Goal: Find contact information: Find contact information

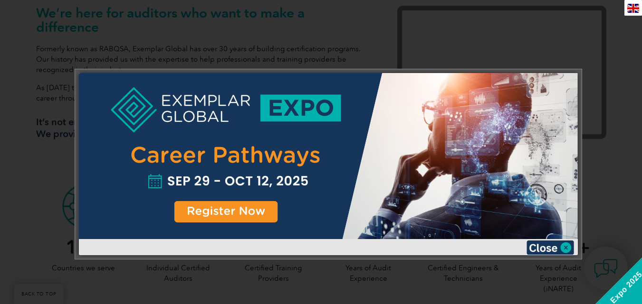
scroll to position [285, 0]
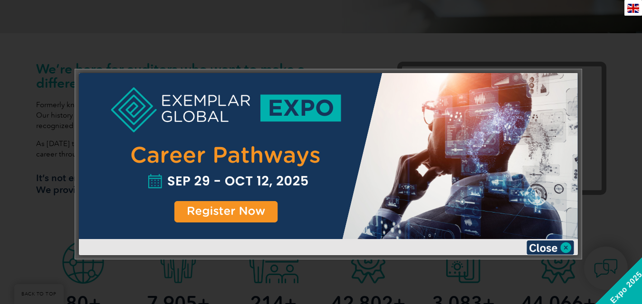
click at [403, 24] on div at bounding box center [321, 152] width 642 height 304
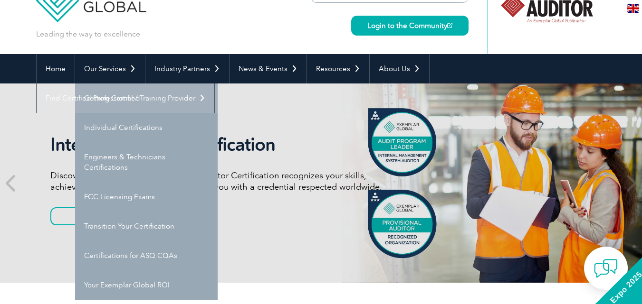
scroll to position [0, 0]
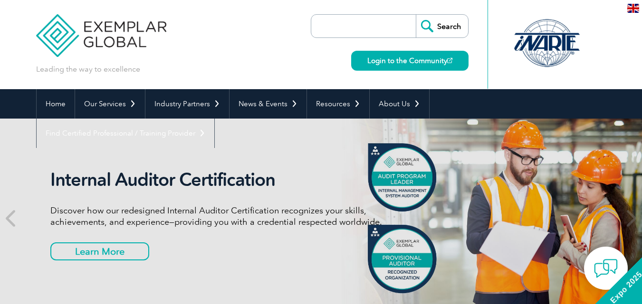
click at [365, 31] on input "search" at bounding box center [366, 26] width 100 height 23
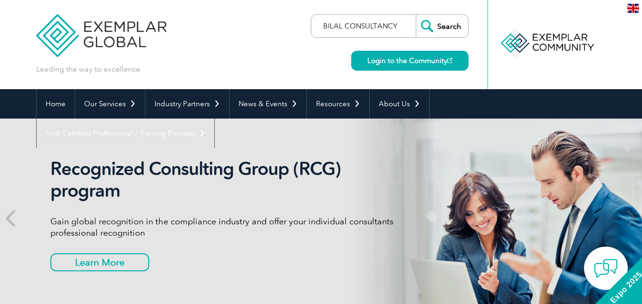
type input "BILAL CONSULTANCY"
click at [416, 15] on input "Search" at bounding box center [442, 26] width 52 height 23
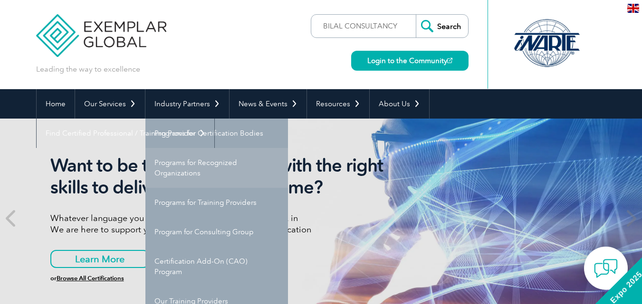
scroll to position [95, 0]
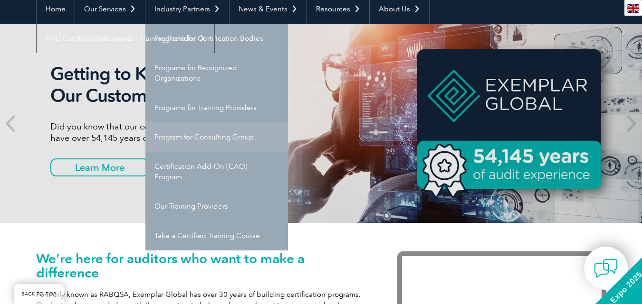
click at [220, 144] on link "Program for Consulting Group" at bounding box center [216, 137] width 142 height 29
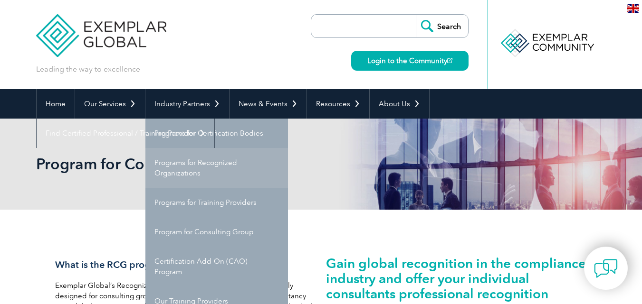
scroll to position [95, 0]
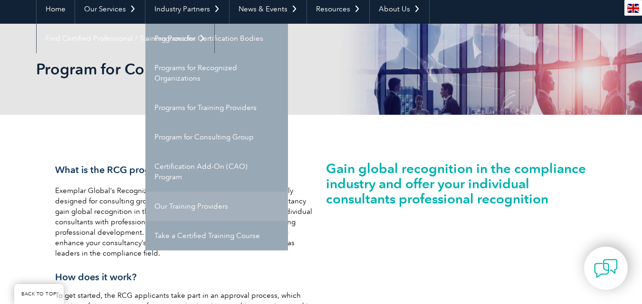
click at [211, 207] on link "Our Training Providers" at bounding box center [216, 206] width 142 height 29
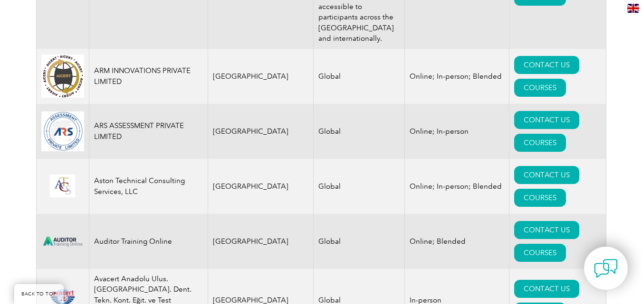
scroll to position [1472, 0]
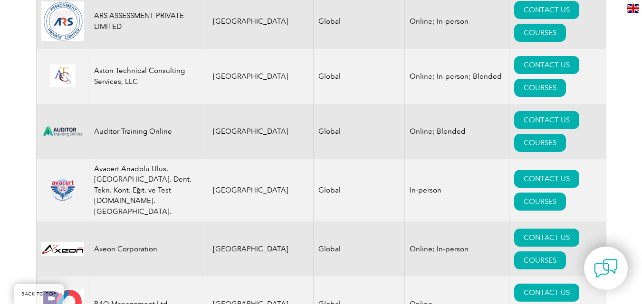
scroll to position [1662, 0]
